Goal: Task Accomplishment & Management: Manage account settings

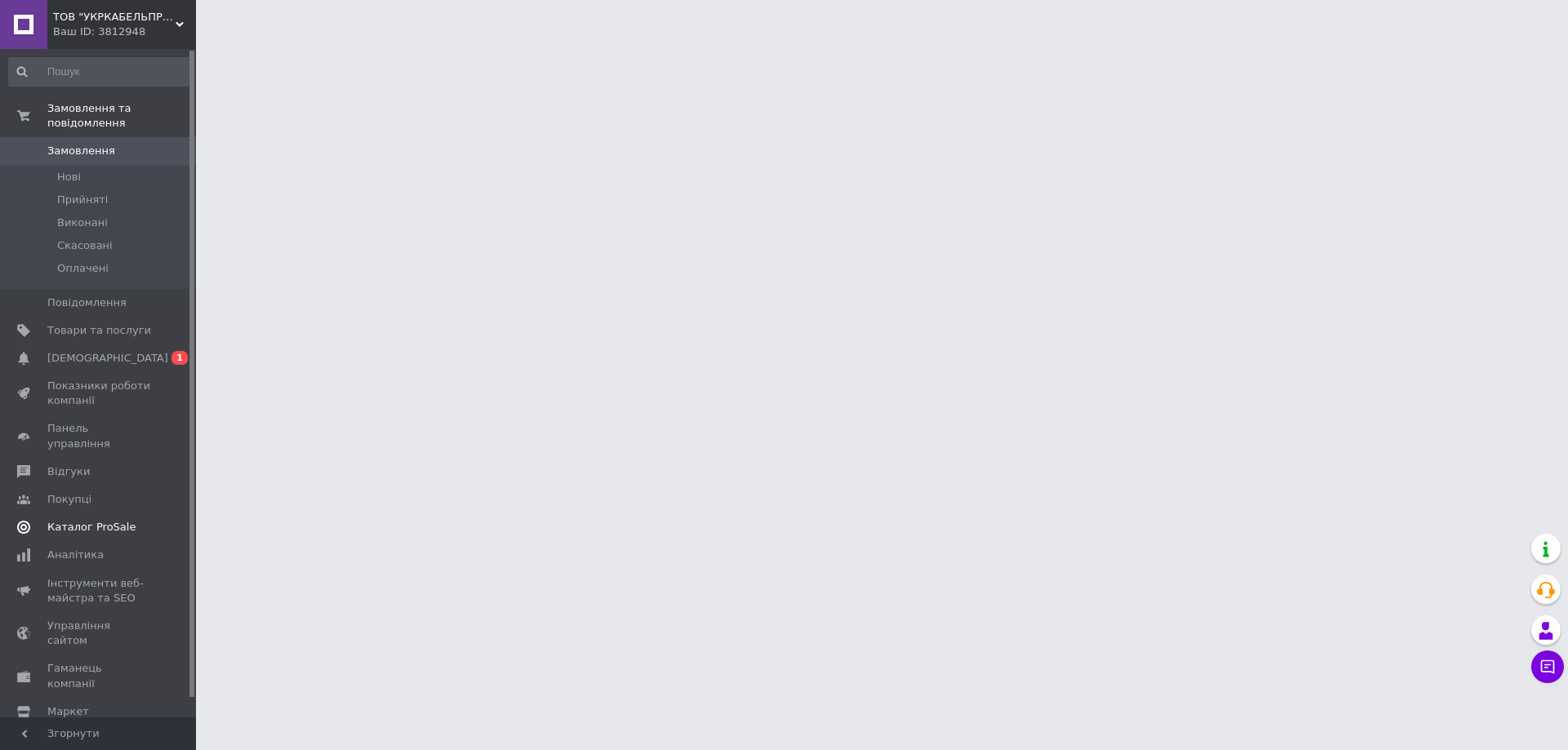
click at [74, 351] on span "[DEMOGRAPHIC_DATA]" at bounding box center [107, 358] width 121 height 14
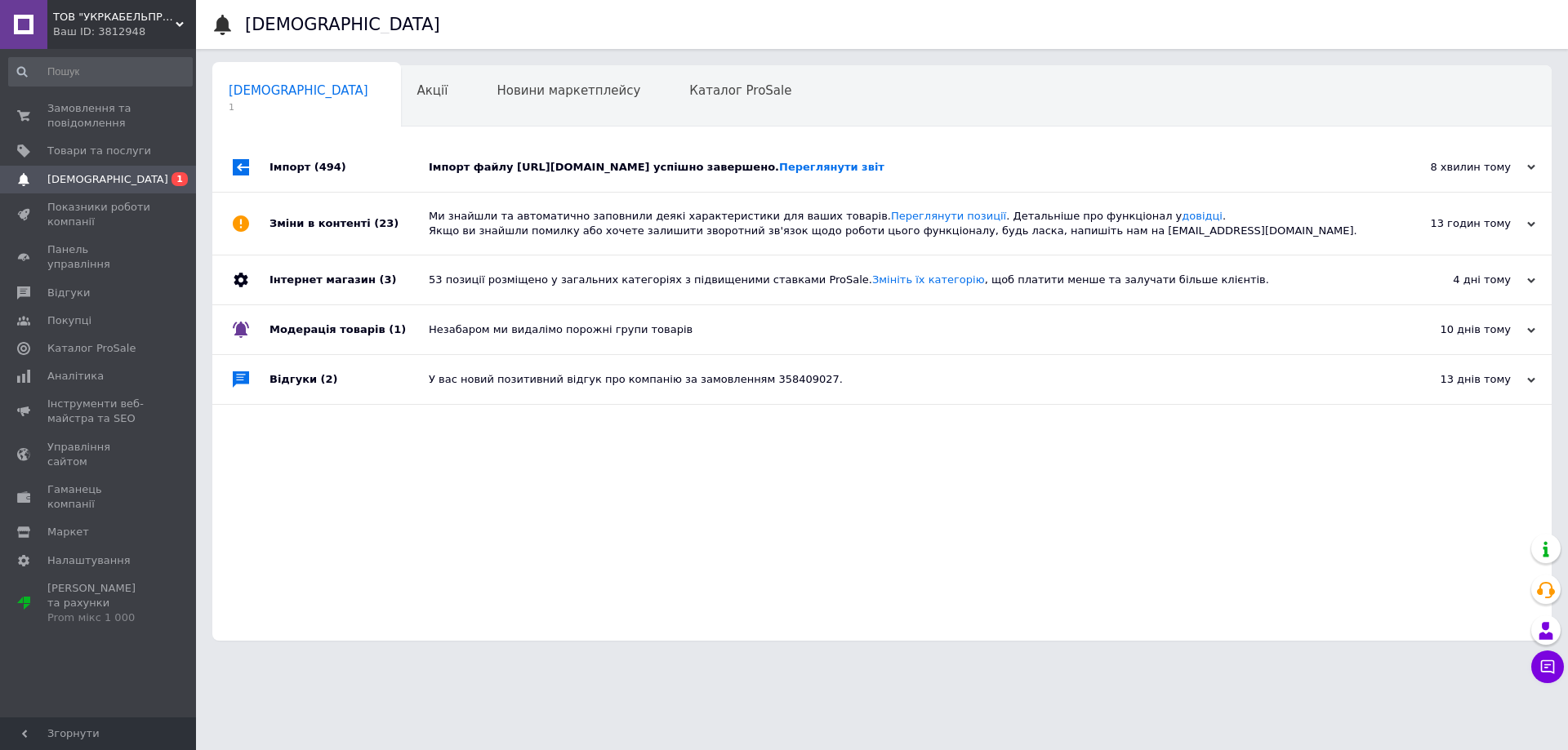
click at [559, 168] on div "Імпорт файлу https://b2b.robotics-distribution.com/content/export/78e08c0a974a0…" at bounding box center [901, 167] width 943 height 14
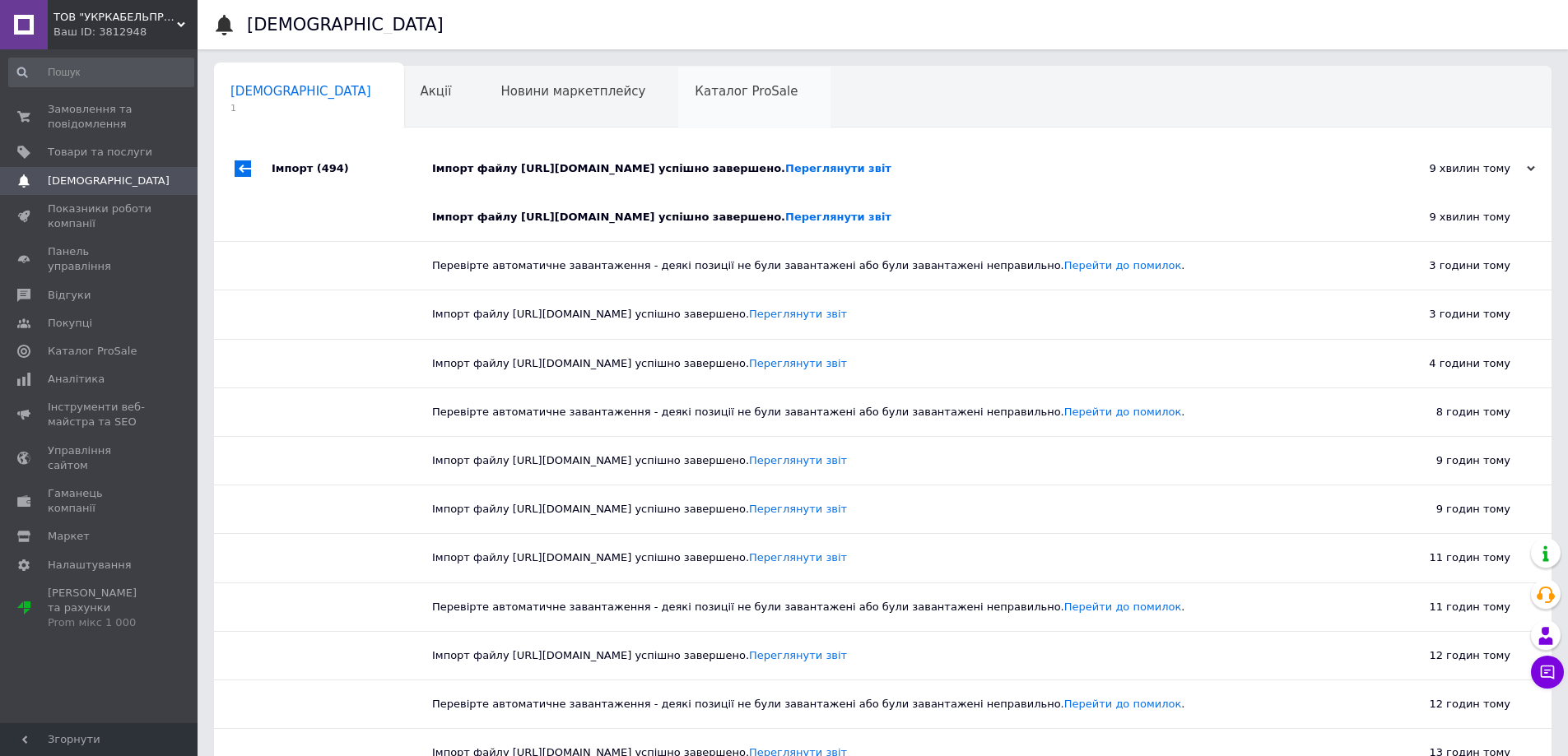
click at [695, 95] on span "Каталог ProSale" at bounding box center [747, 90] width 103 height 15
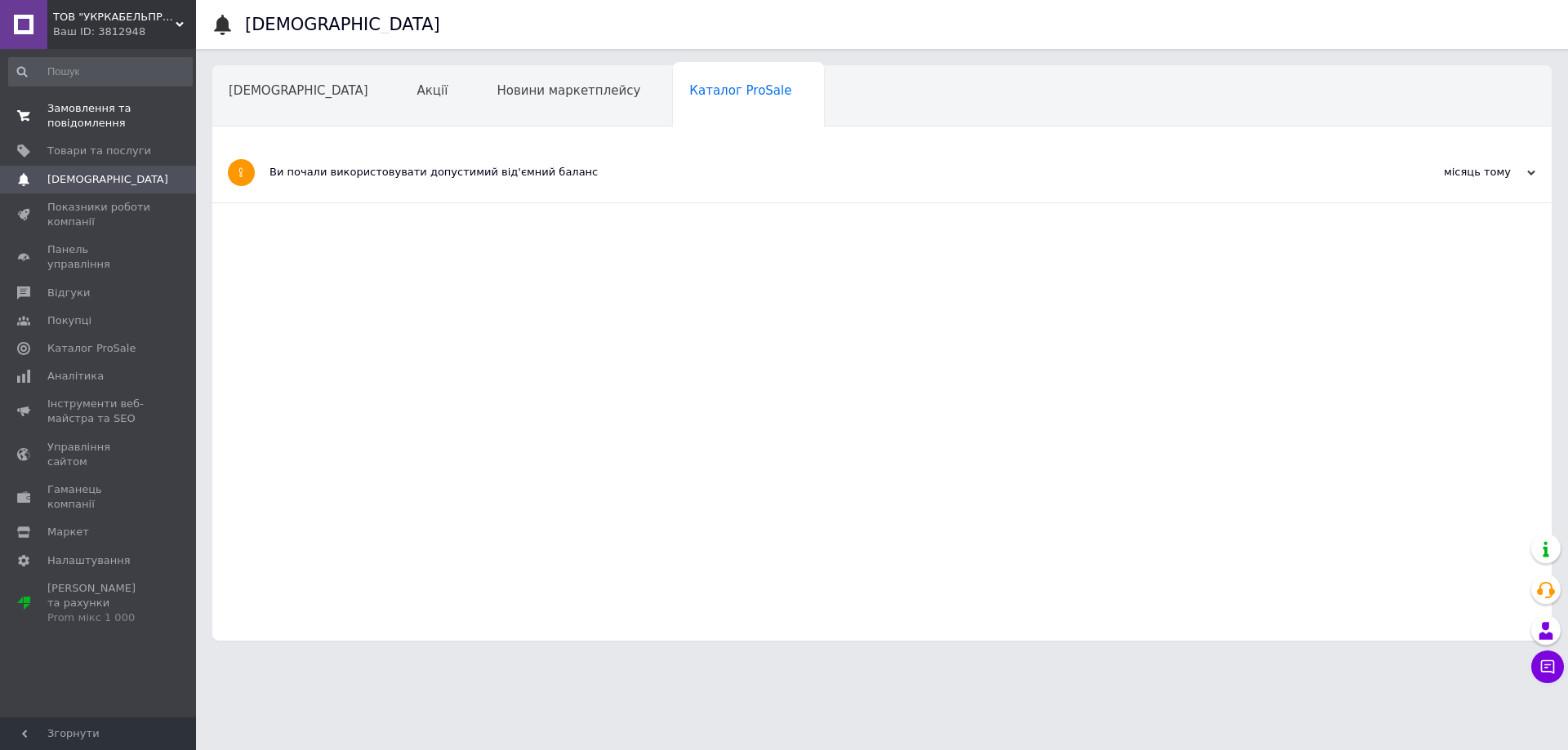
click at [57, 95] on link "Замовлення та повідомлення 0 0" at bounding box center [100, 116] width 201 height 42
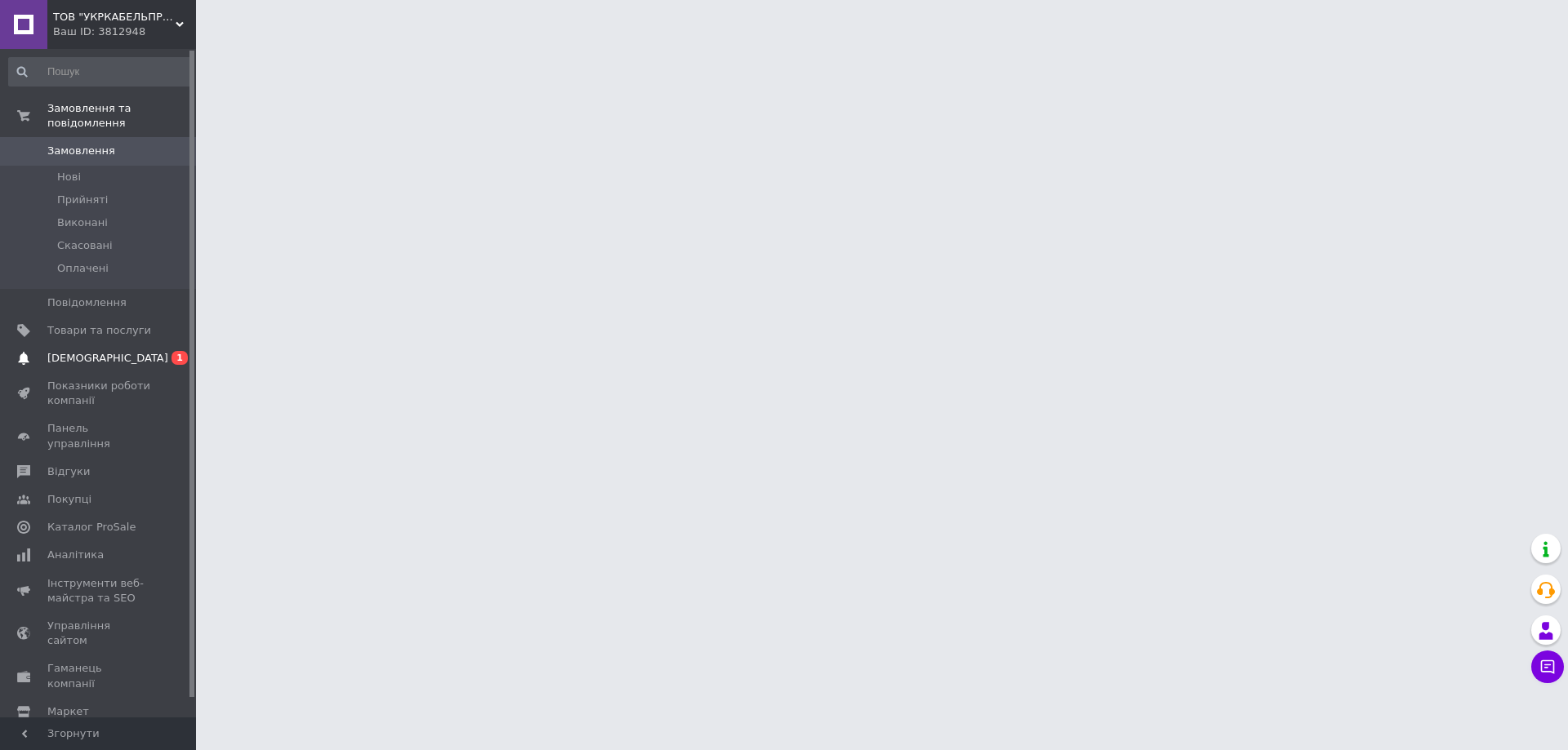
click at [85, 351] on span "[DEMOGRAPHIC_DATA]" at bounding box center [107, 358] width 121 height 14
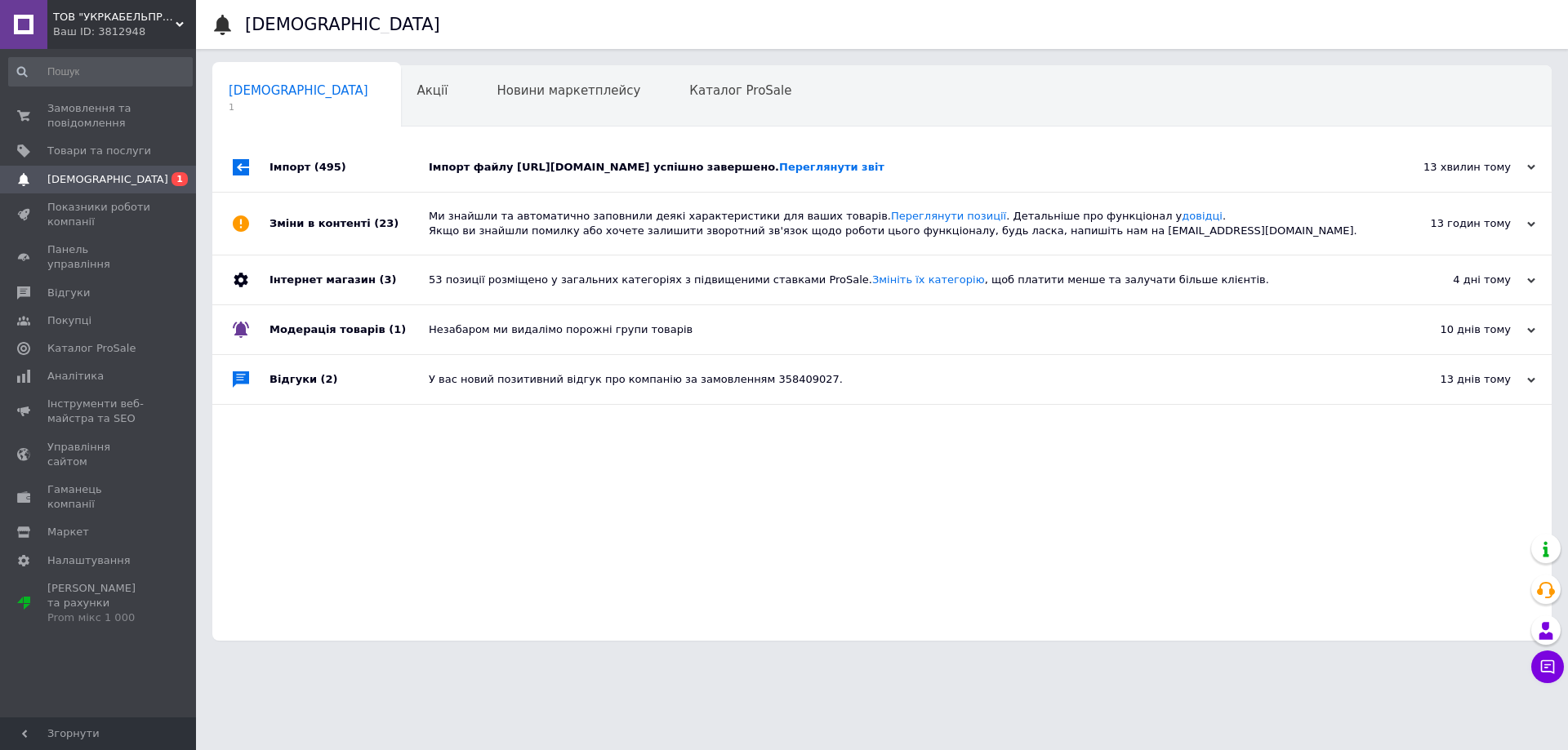
click at [596, 155] on div "Імпорт файлу [URL][DOMAIN_NAME] успішно завершено. Переглянути звіт" at bounding box center [901, 167] width 943 height 49
click at [497, 92] on span "Новини маркетплейсу" at bounding box center [568, 90] width 144 height 14
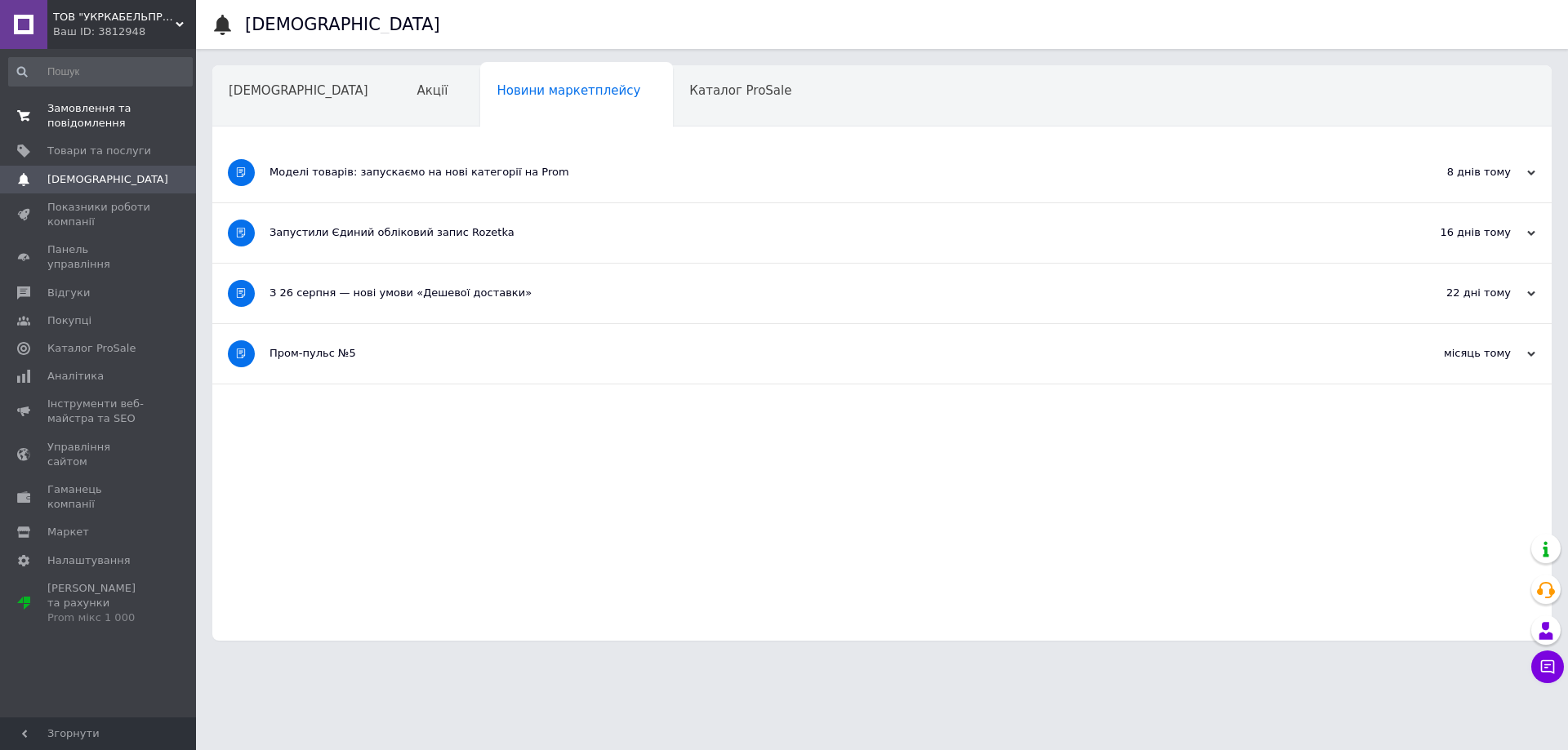
click at [77, 103] on span "Замовлення та повідомлення" at bounding box center [99, 116] width 104 height 29
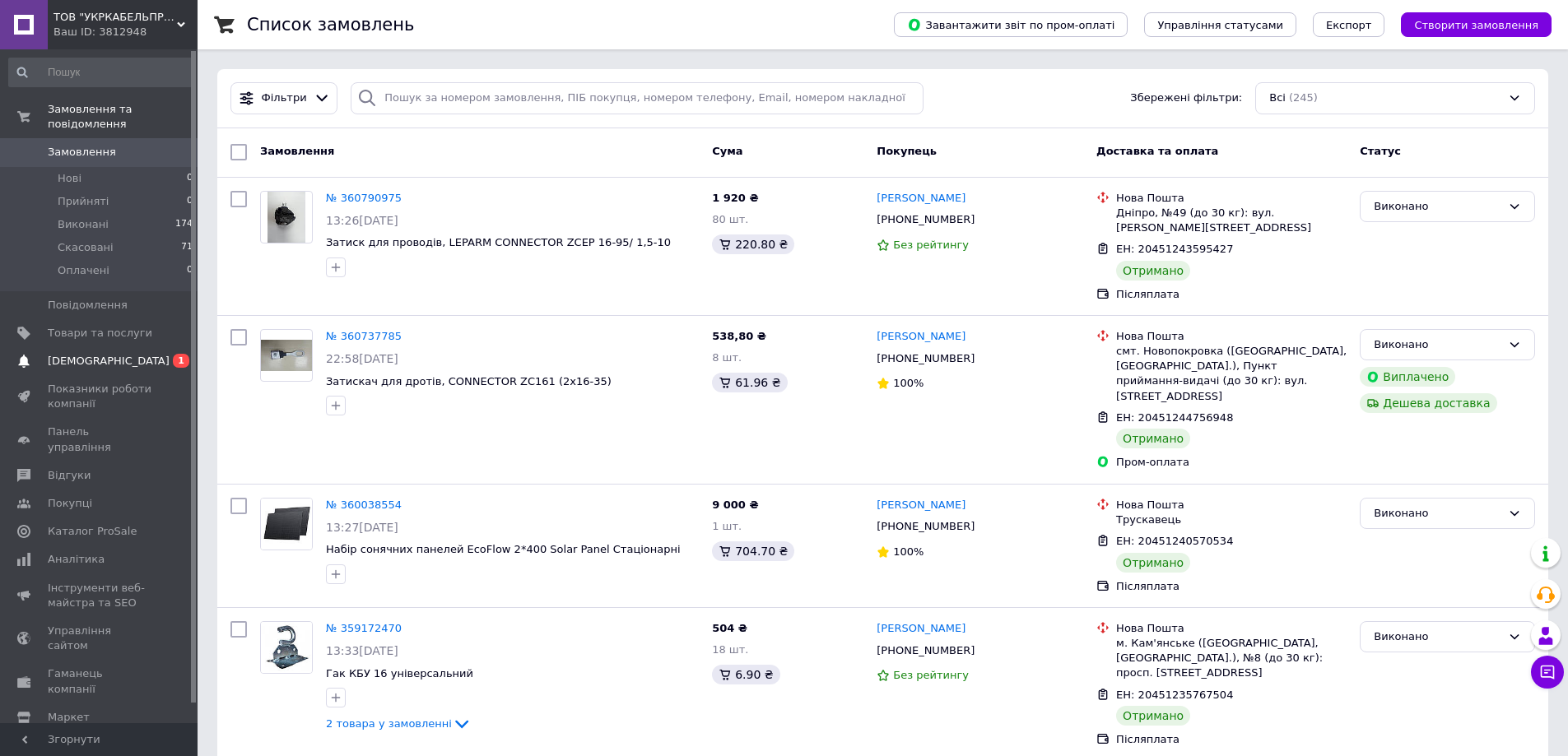
click at [88, 358] on link "Сповіщення 0 1" at bounding box center [101, 361] width 202 height 28
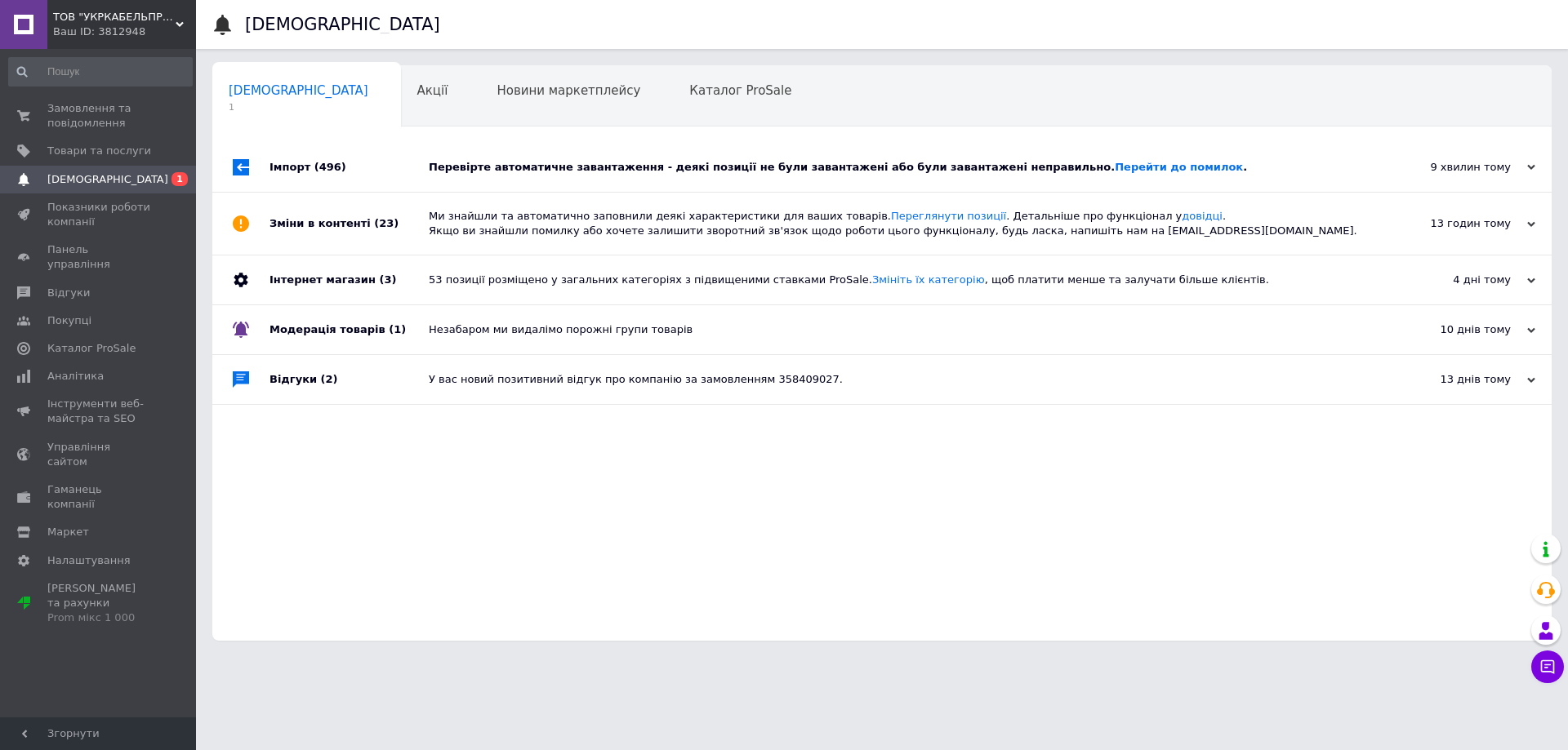
click at [606, 134] on div "Сповіщення 1 Акції 0 Новини маркетплейсу 0 Каталог ProSale 0 Навчання та заходи…" at bounding box center [881, 353] width 1339 height 576
click at [605, 147] on div "Перевірте автоматичне завантаження - деякі позиції не були завантажені або були…" at bounding box center [901, 167] width 943 height 49
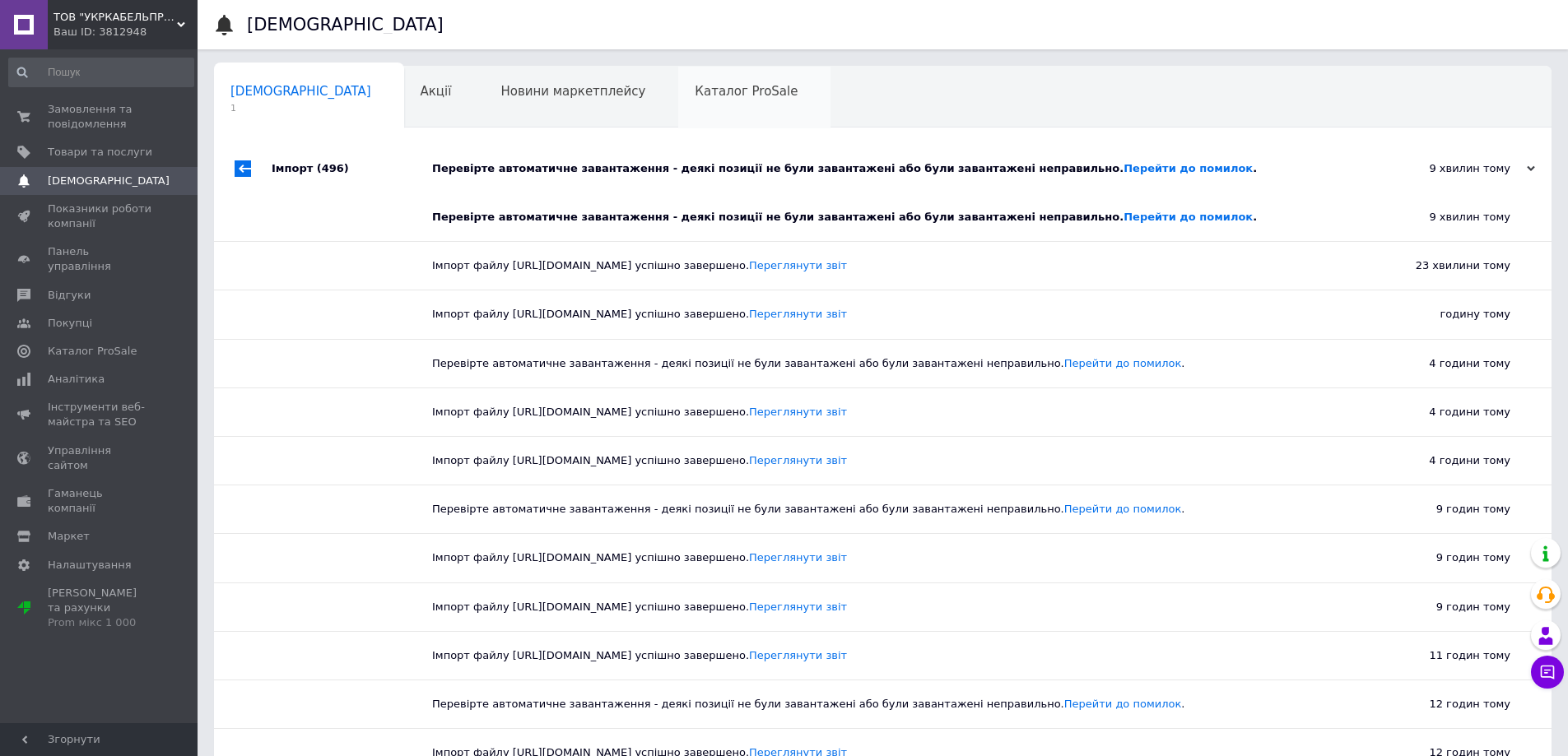
click at [695, 96] on span "Каталог ProSale" at bounding box center [747, 90] width 103 height 15
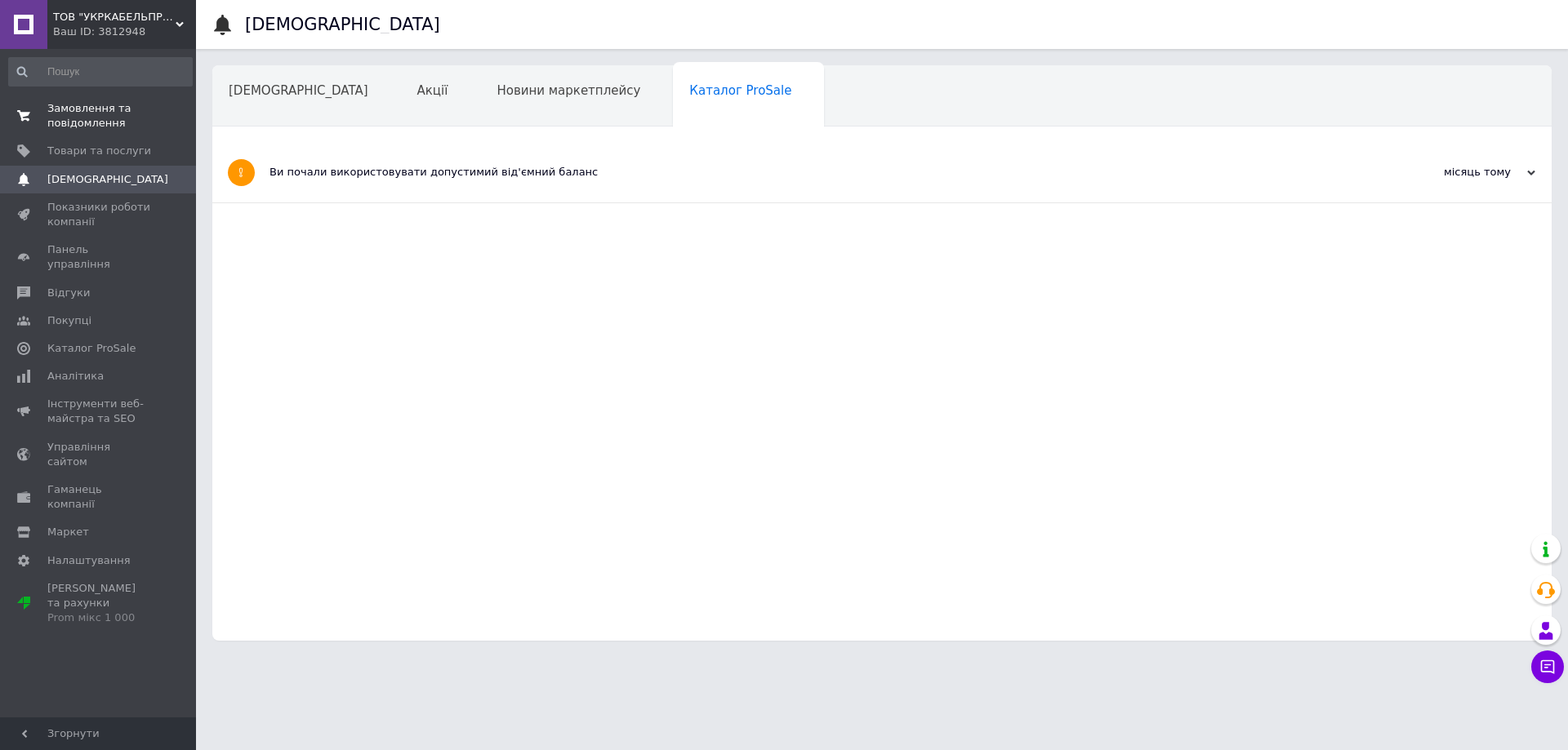
click at [56, 112] on span "Замовлення та повідомлення" at bounding box center [99, 116] width 104 height 29
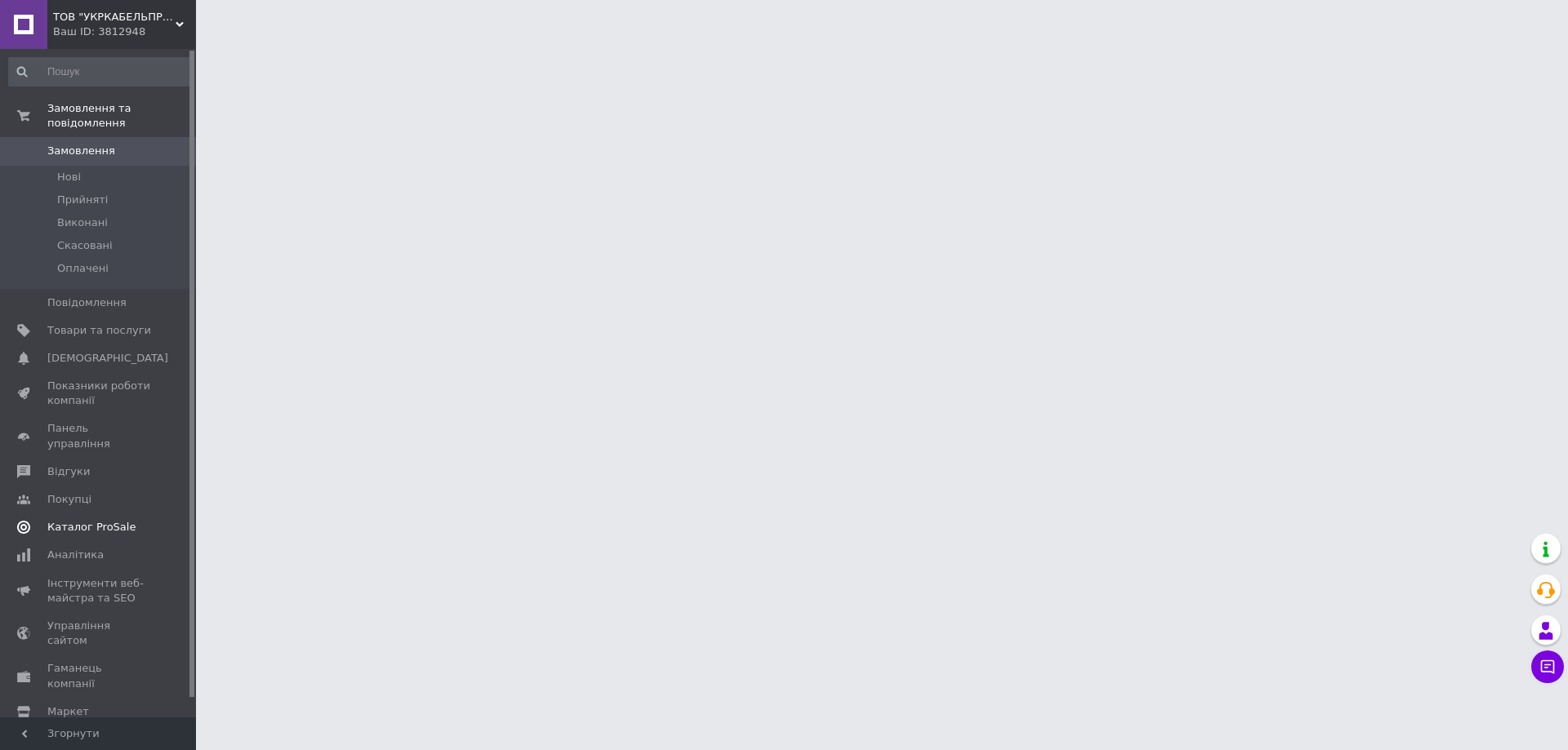
click at [73, 514] on link "Каталог ProSale" at bounding box center [100, 527] width 201 height 28
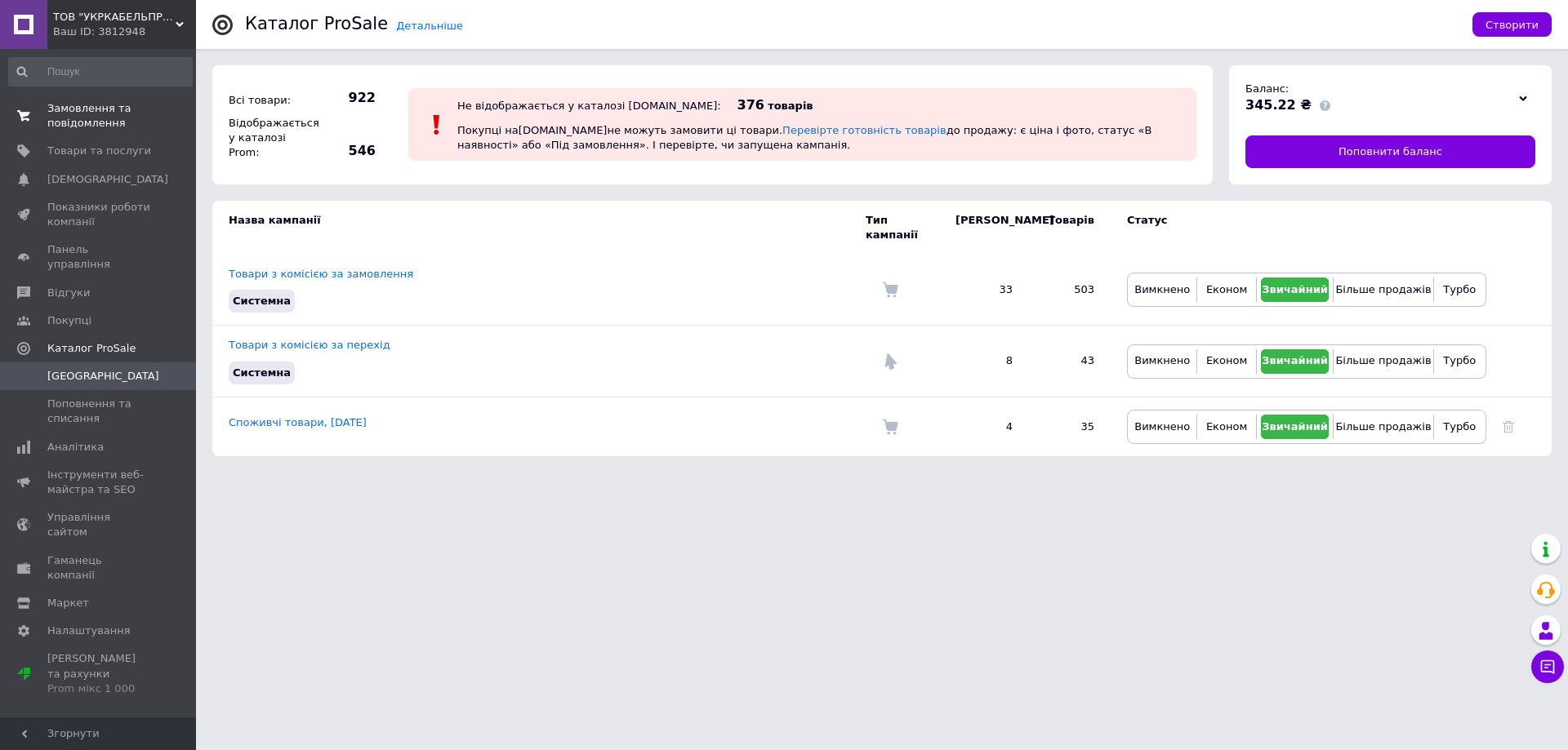
click at [119, 117] on span "Замовлення та повідомлення" at bounding box center [99, 116] width 104 height 29
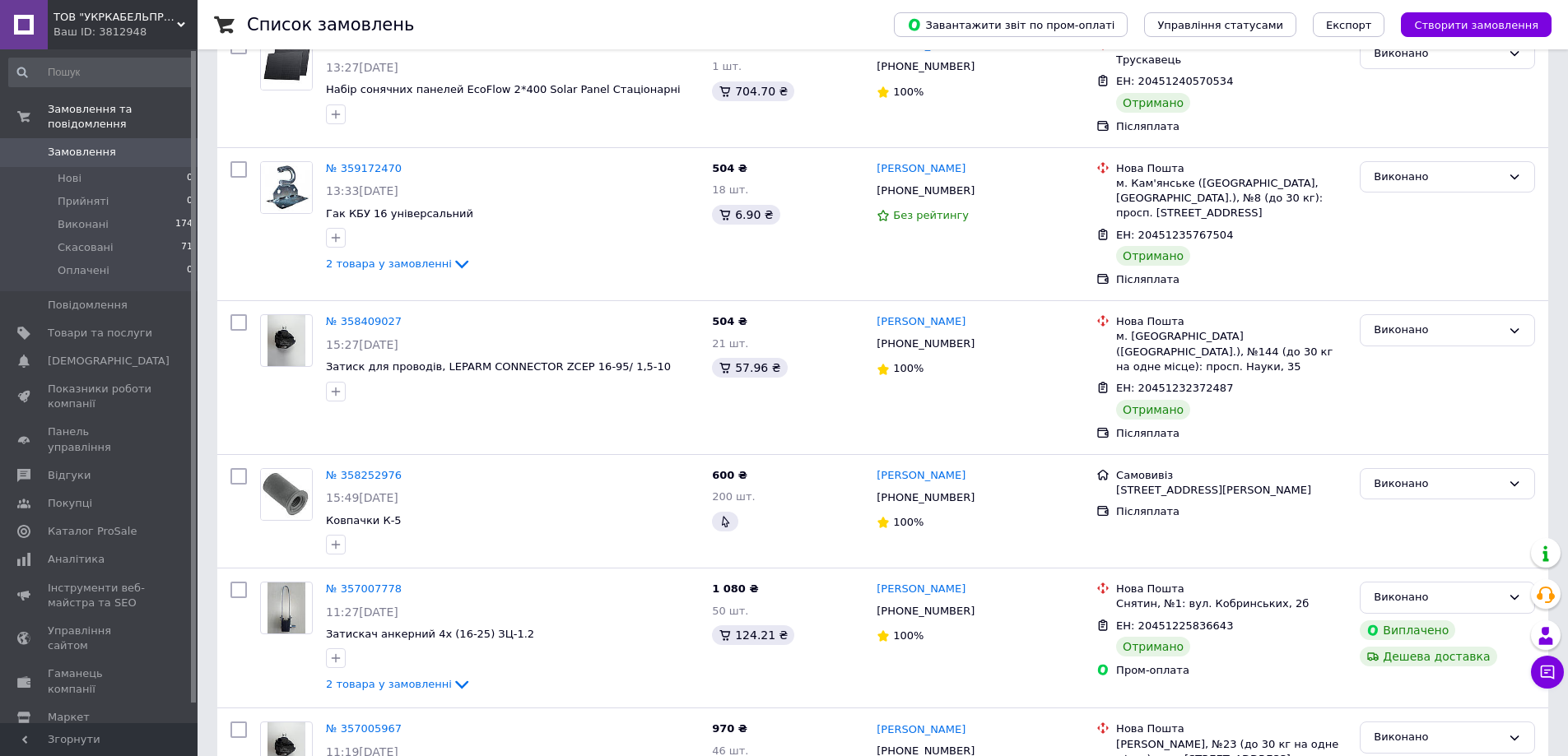
scroll to position [494, 0]
